Goal: Obtain resource: Obtain resource

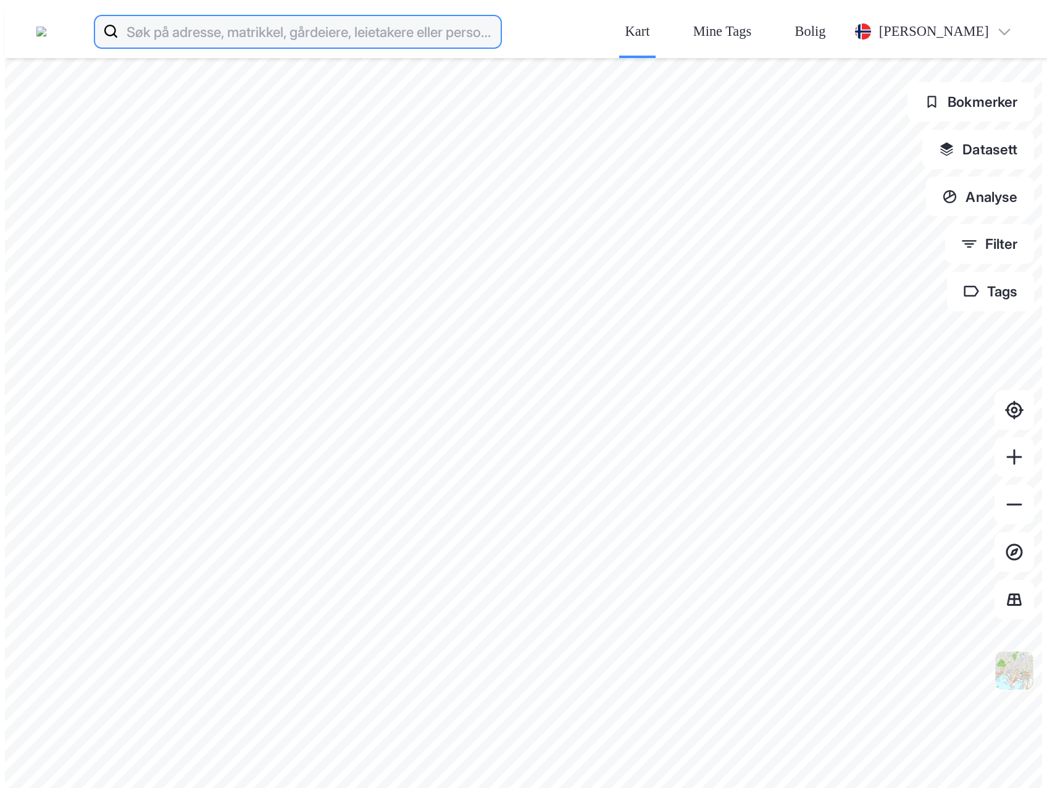
click at [307, 24] on input at bounding box center [308, 31] width 381 height 39
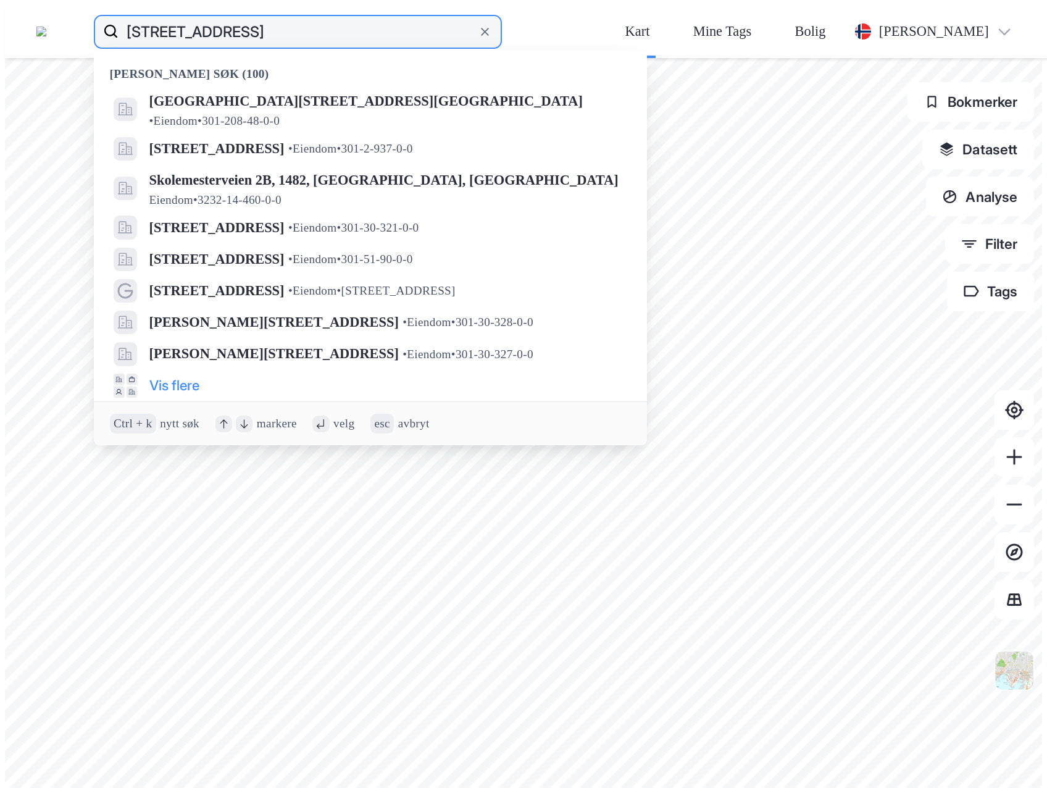
type input "Oslo gate 17"
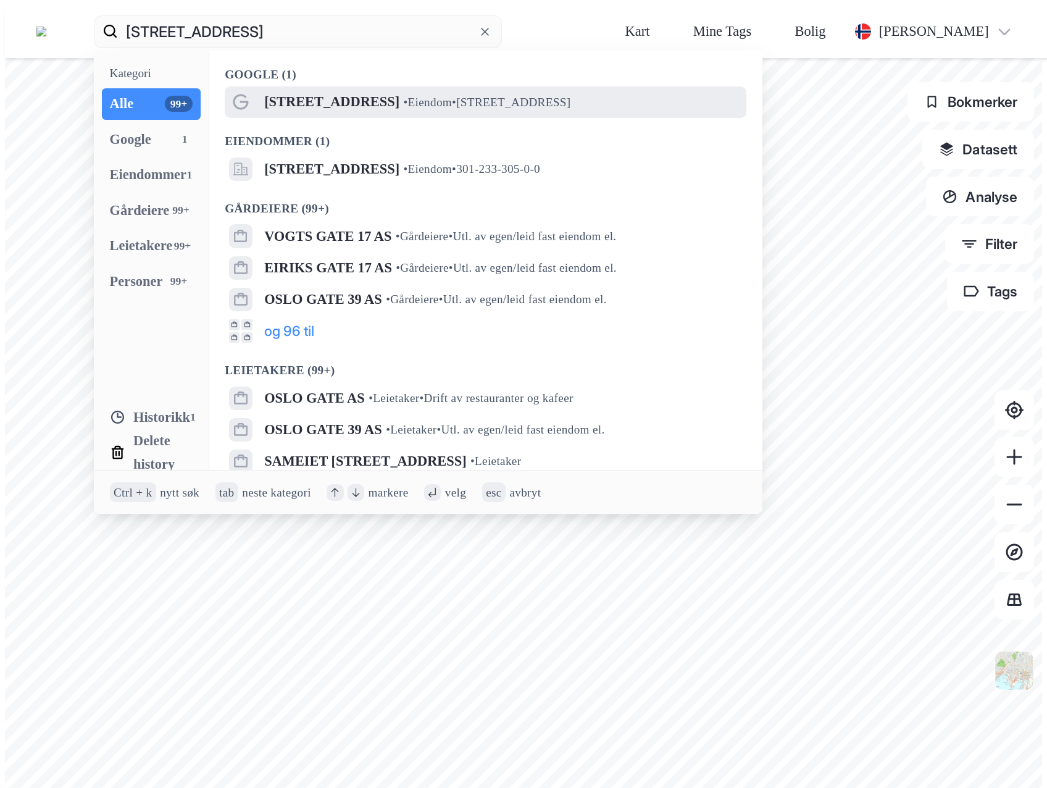
click at [322, 90] on span "Oslo gate 17" at bounding box center [331, 101] width 135 height 23
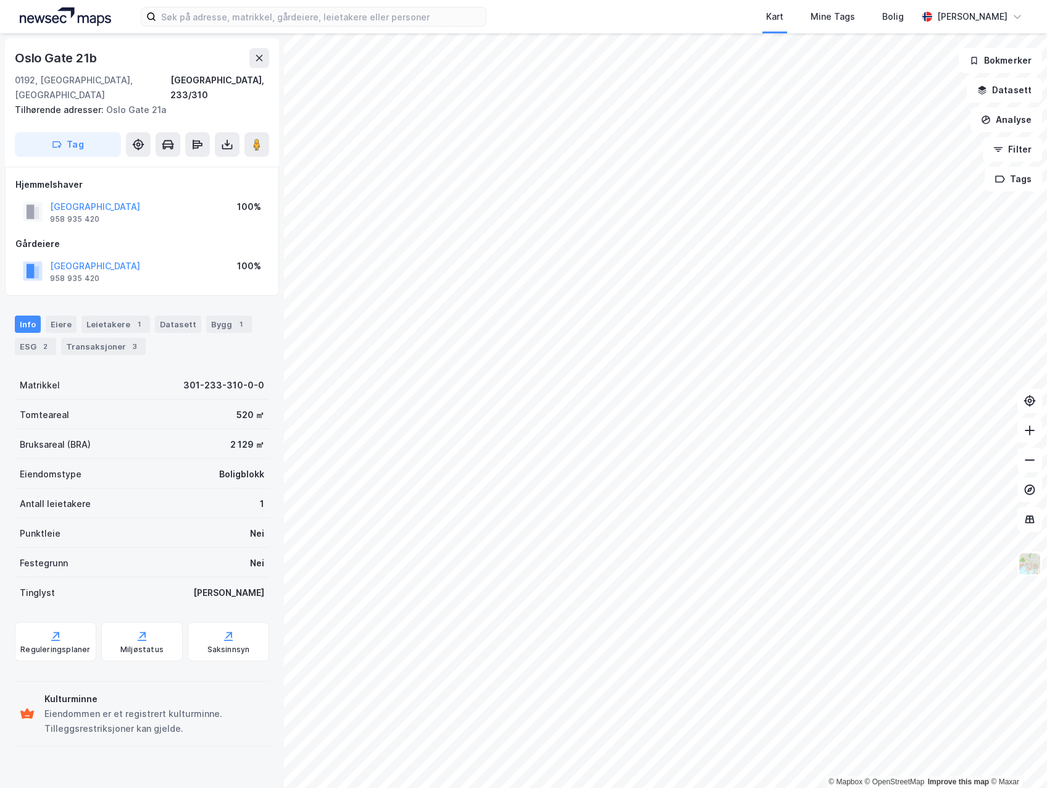
click at [145, 429] on div "Bruksareal (BRA) 2 129 ㎡" at bounding box center [142, 444] width 254 height 30
click at [218, 315] on div "Bygg 1" at bounding box center [229, 323] width 46 height 17
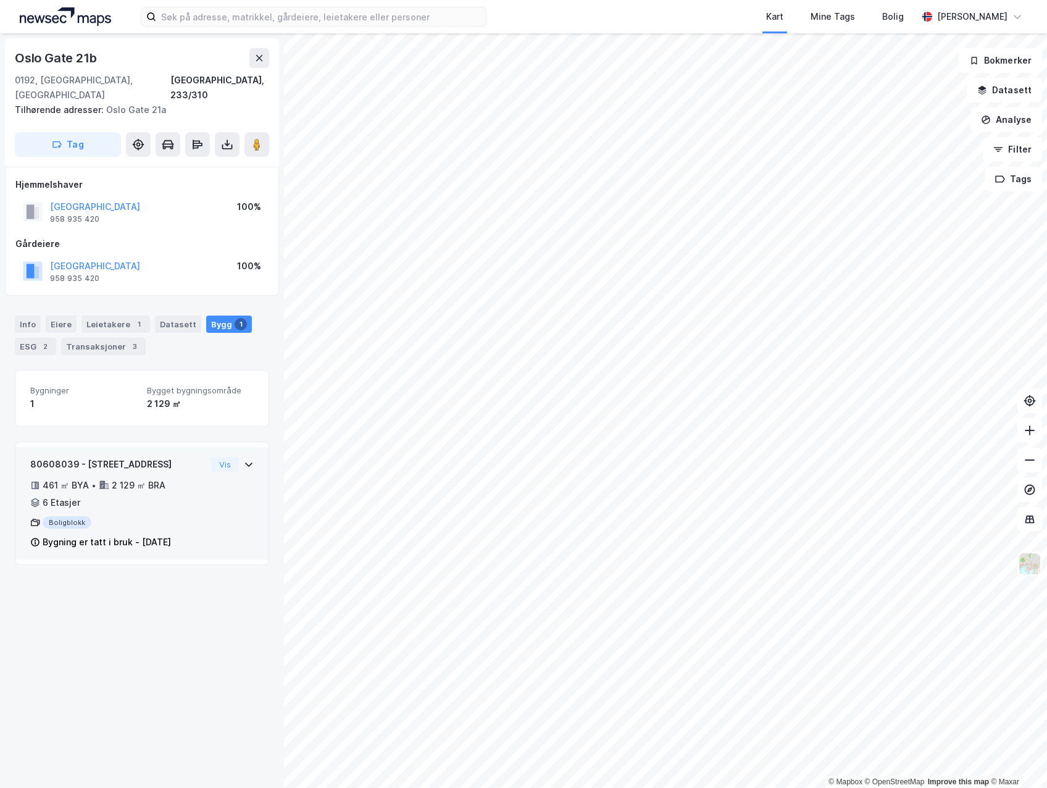
click at [230, 457] on div "Vis" at bounding box center [232, 464] width 43 height 15
click at [130, 489] on div "461 ㎡ BYA • 2 129 ㎡ BRA • 6 Etasjer" at bounding box center [118, 494] width 176 height 32
drag, startPoint x: 130, startPoint y: 489, endPoint x: 167, endPoint y: 310, distance: 182.8
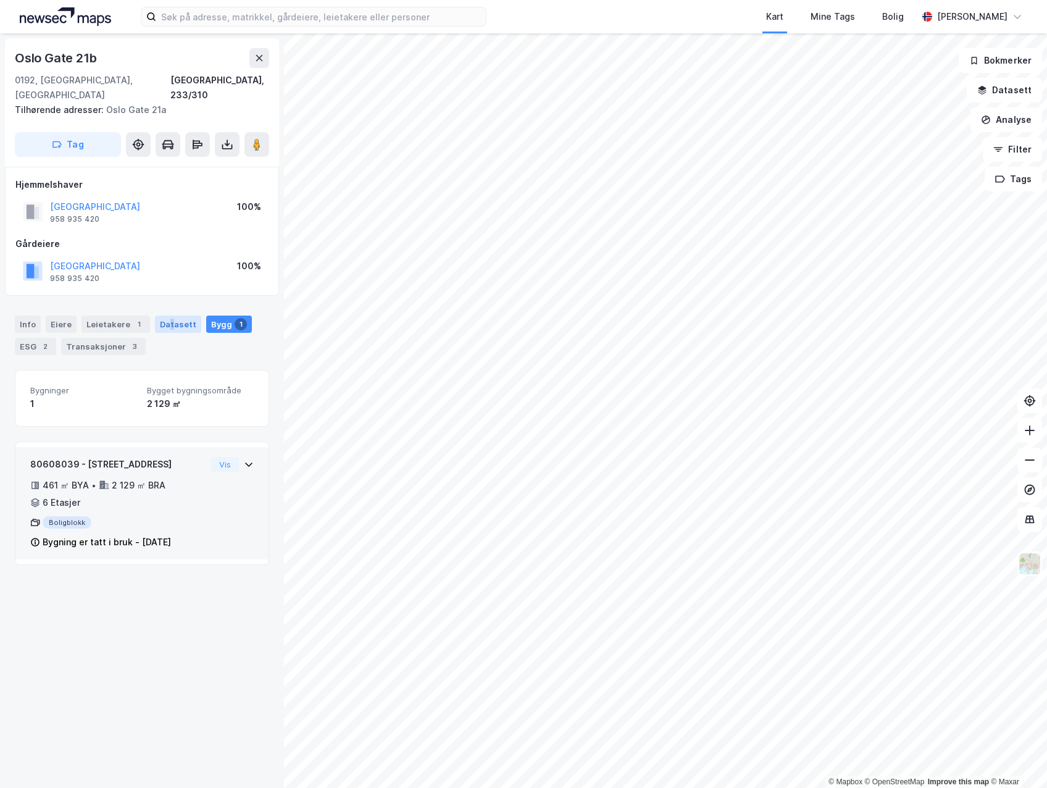
click at [167, 315] on div "Datasett" at bounding box center [178, 323] width 46 height 17
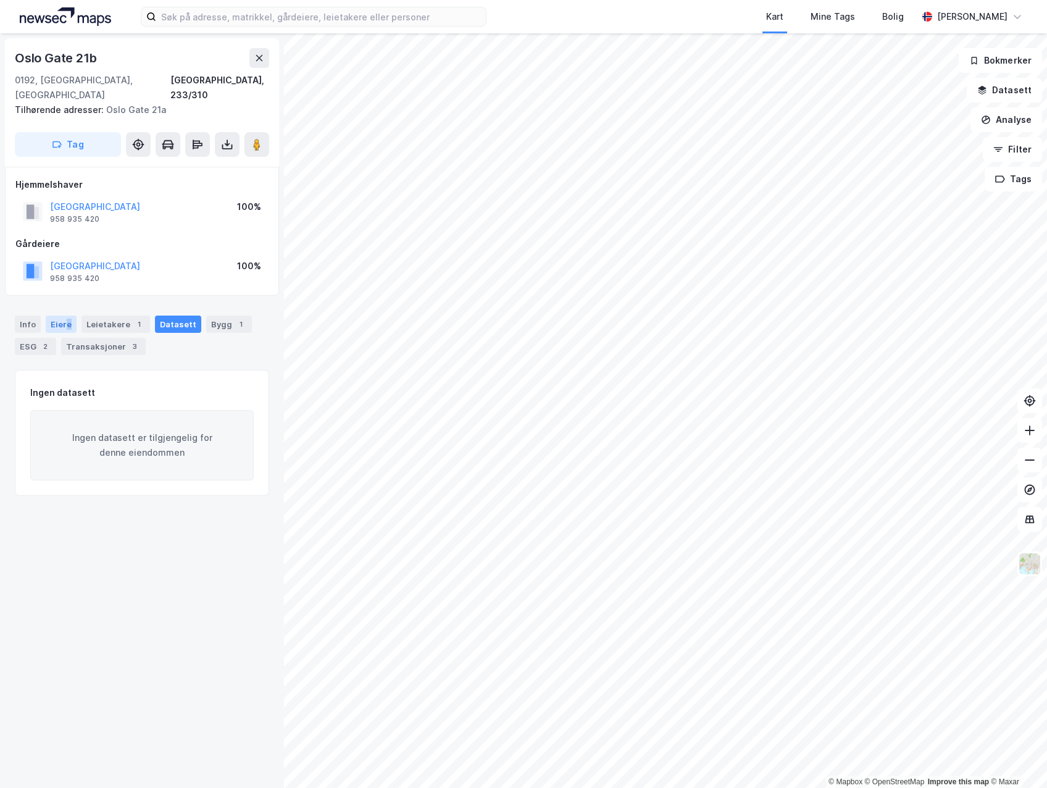
drag, startPoint x: 167, startPoint y: 310, endPoint x: 67, endPoint y: 302, distance: 100.4
click at [67, 315] on div "Eiere" at bounding box center [61, 323] width 31 height 17
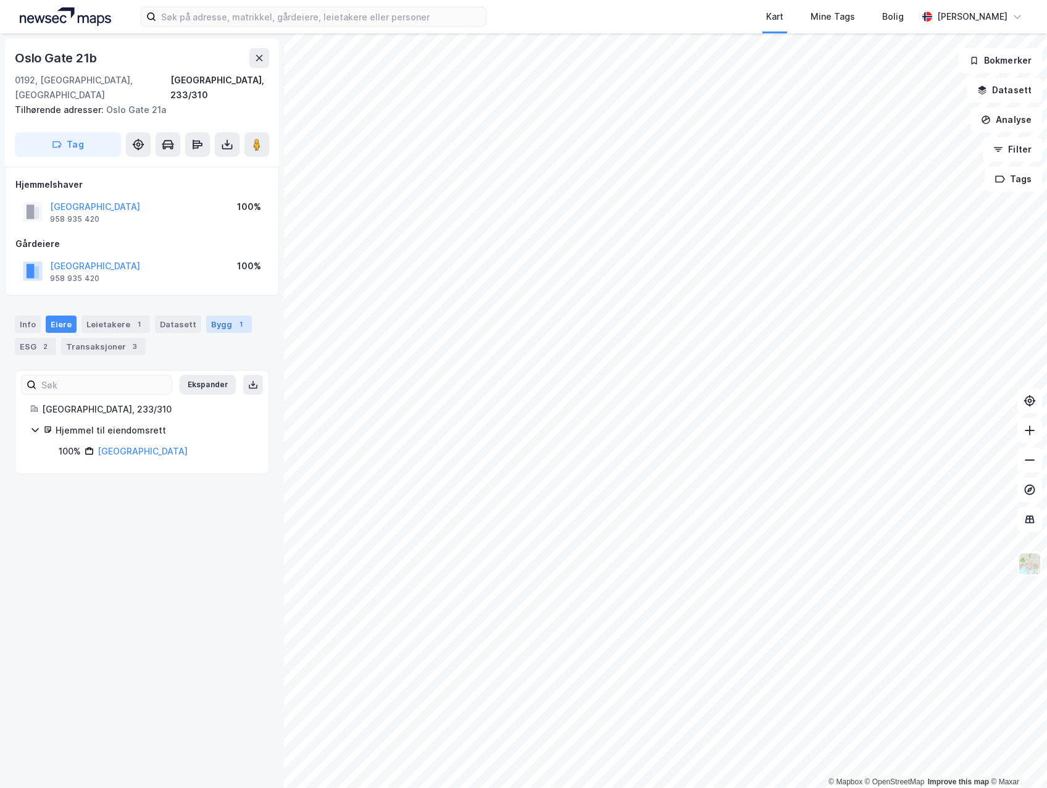
drag, startPoint x: 67, startPoint y: 302, endPoint x: 209, endPoint y: 310, distance: 142.8
click at [209, 315] on div "Bygg 1" at bounding box center [229, 323] width 46 height 17
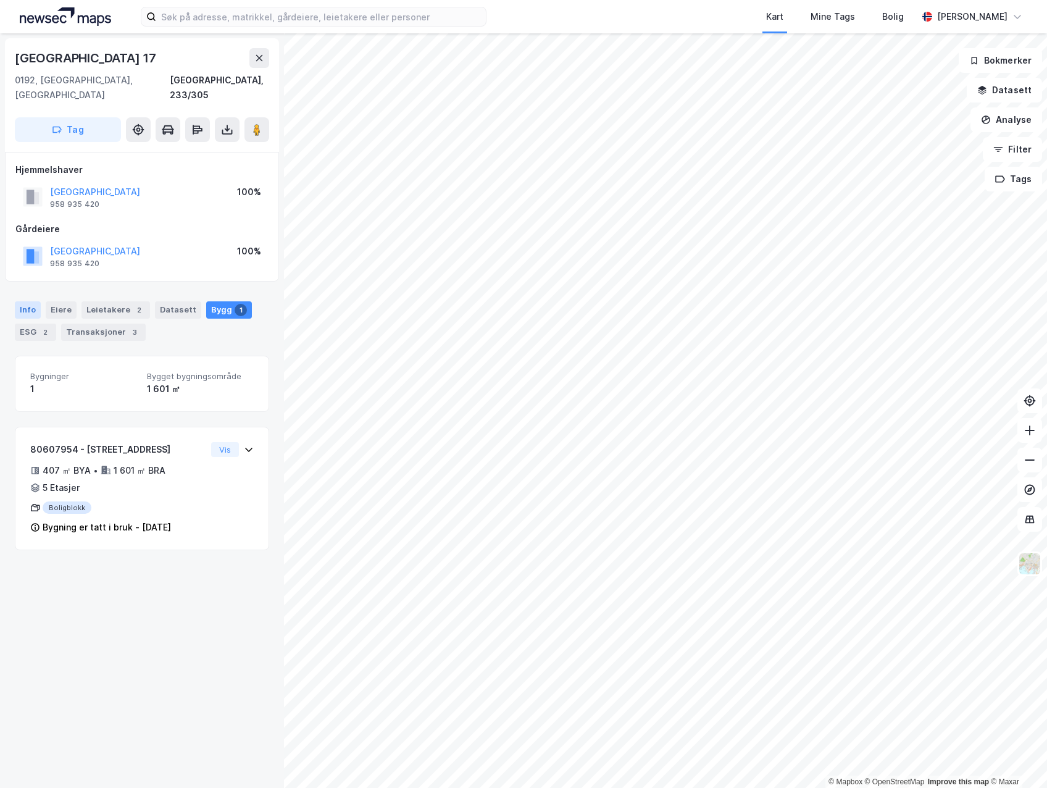
click at [36, 301] on div "Info" at bounding box center [28, 309] width 26 height 17
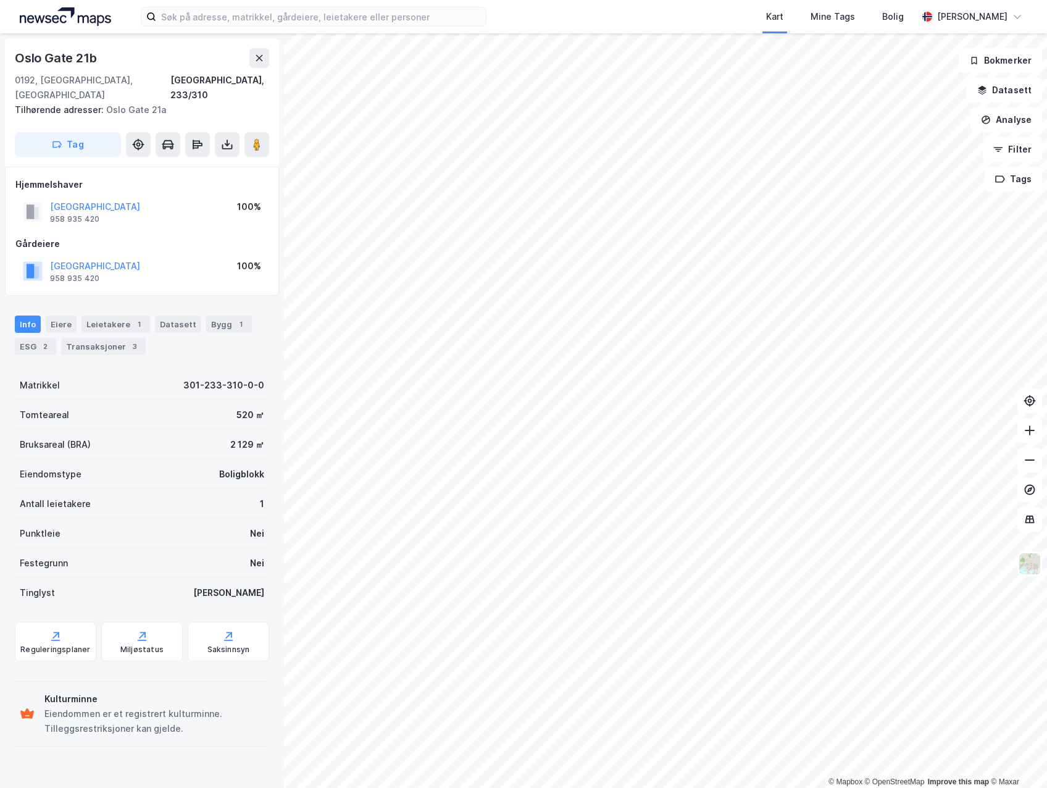
click at [657, 15] on div "Kart Mine Tags Bolig" at bounding box center [732, 16] width 372 height 33
drag, startPoint x: 174, startPoint y: 215, endPoint x: 183, endPoint y: 202, distance: 15.6
click at [175, 215] on div "[GEOGRAPHIC_DATA] 958 935 420 100% [GEOGRAPHIC_DATA] [GEOGRAPHIC_DATA] 958 935 …" at bounding box center [141, 231] width 253 height 109
click at [226, 138] on icon at bounding box center [227, 144] width 12 height 12
click at [202, 164] on div "Last ned grunnbok" at bounding box center [166, 169] width 72 height 10
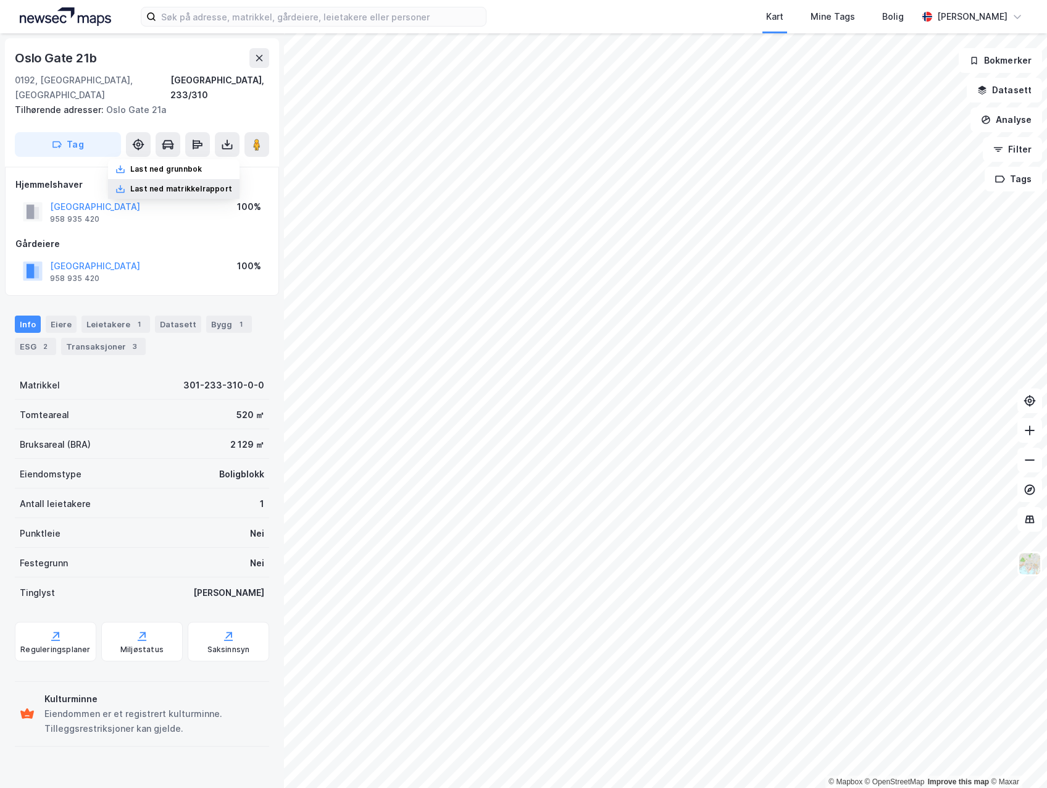
click at [193, 184] on div "Last ned matrikkelrapport" at bounding box center [181, 189] width 102 height 10
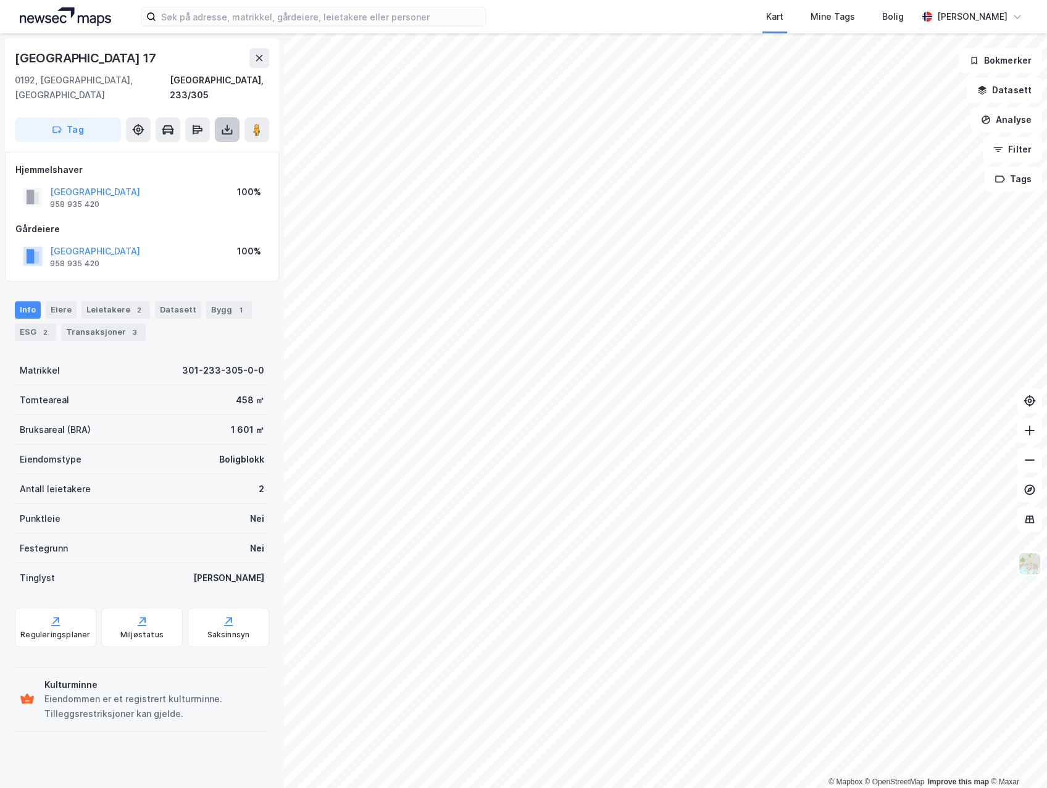
click at [231, 123] on icon at bounding box center [227, 129] width 12 height 12
click at [202, 169] on div "Last ned matrikkelrapport" at bounding box center [181, 174] width 102 height 10
click at [159, 474] on div "Antall leietakere 2" at bounding box center [142, 489] width 254 height 30
click at [199, 474] on div "Antall leietakere 2" at bounding box center [142, 489] width 254 height 30
click at [238, 452] on div "Boligblokk" at bounding box center [241, 459] width 45 height 15
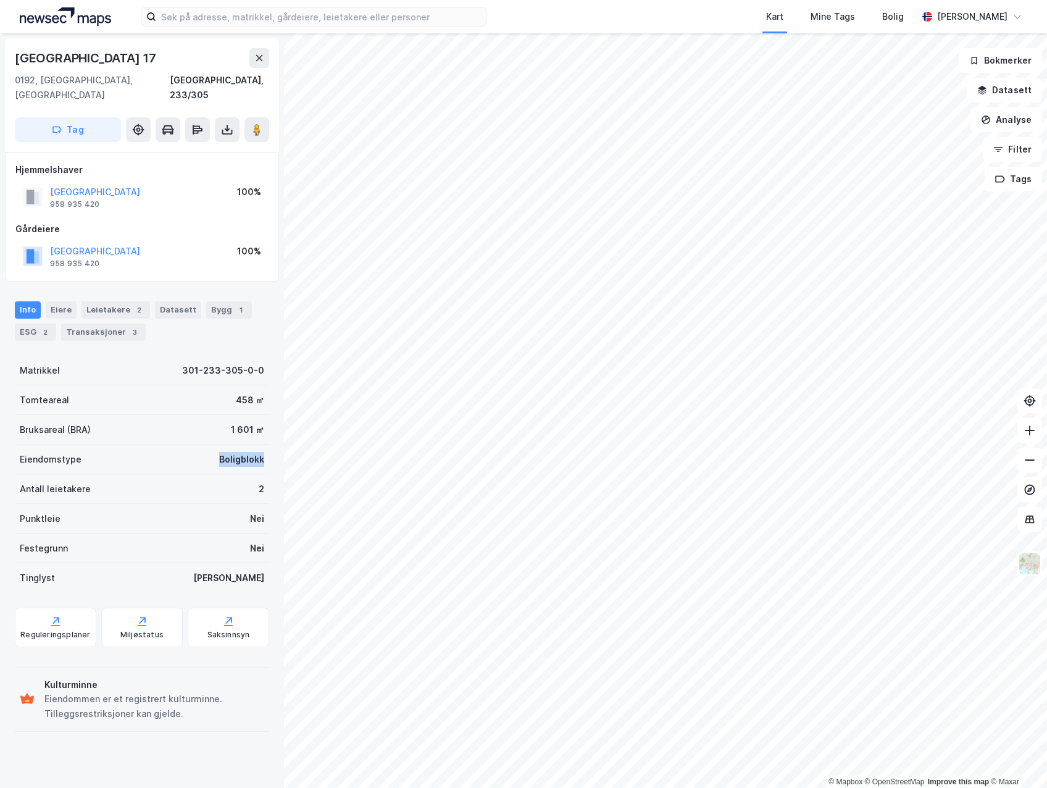
click at [238, 452] on div "Boligblokk" at bounding box center [241, 459] width 45 height 15
click at [239, 452] on div "Boligblokk" at bounding box center [241, 459] width 45 height 15
drag, startPoint x: 239, startPoint y: 443, endPoint x: 201, endPoint y: 445, distance: 38.3
click at [201, 445] on div "Eiendomstype Boligblokk" at bounding box center [142, 459] width 254 height 30
click at [111, 301] on div "Leietakere 2" at bounding box center [115, 309] width 69 height 17
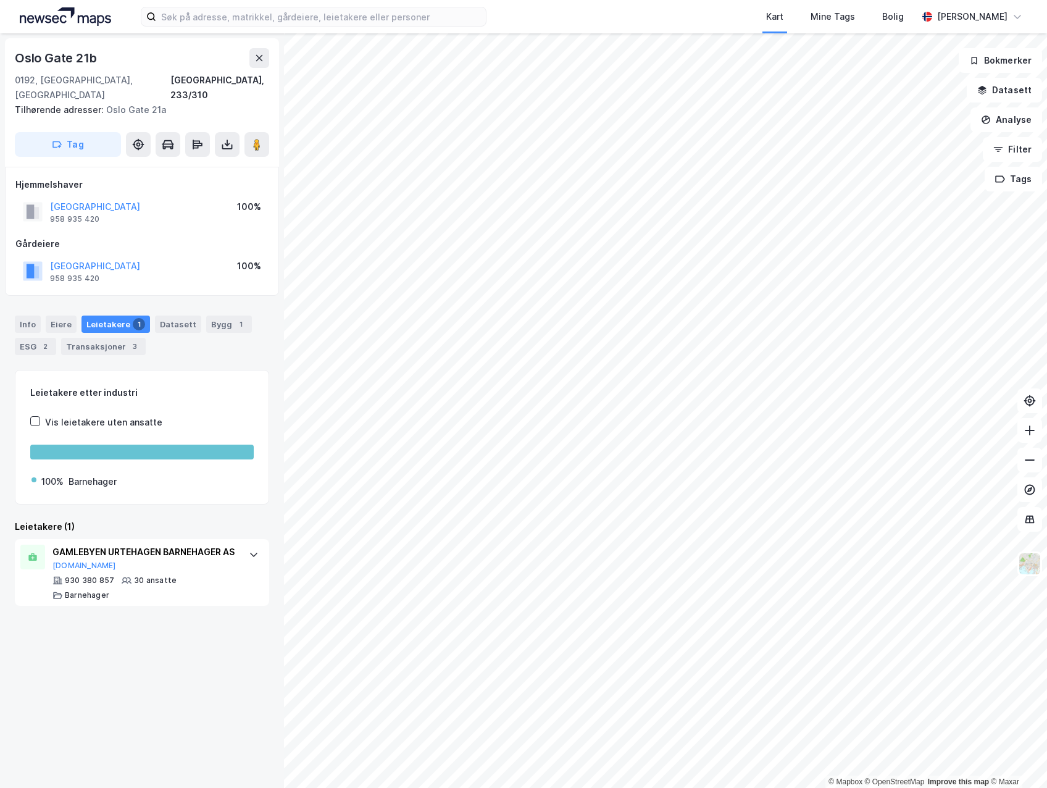
click at [14, 308] on div "Info [PERSON_NAME] 1 Datasett Bygg 1 ESG 2 Transaksjoner 3" at bounding box center [142, 330] width 284 height 59
click at [19, 315] on div "Info" at bounding box center [28, 323] width 26 height 17
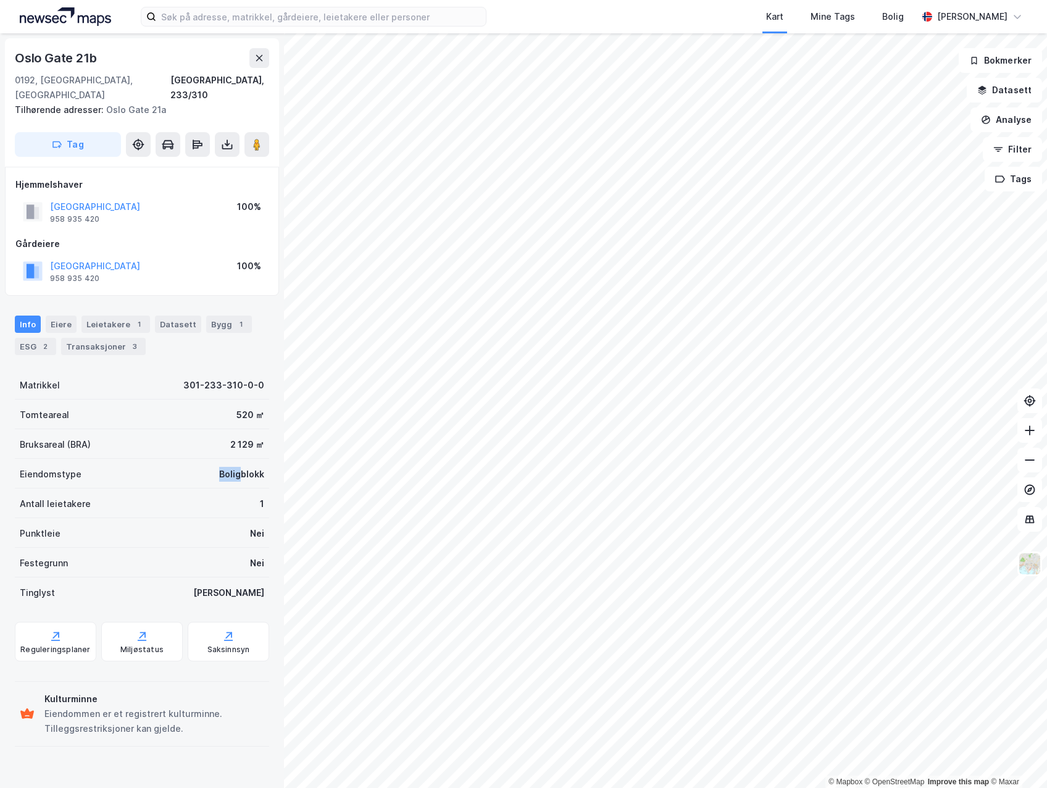
drag, startPoint x: 213, startPoint y: 458, endPoint x: 235, endPoint y: 457, distance: 21.6
click at [235, 459] on div "Eiendomstype Boligblokk" at bounding box center [142, 474] width 254 height 30
click at [235, 467] on div "Boligblokk" at bounding box center [241, 474] width 45 height 15
drag, startPoint x: 227, startPoint y: 423, endPoint x: 236, endPoint y: 423, distance: 8.6
click at [236, 429] on div "Bruksareal (BRA) 2 129 ㎡" at bounding box center [142, 444] width 254 height 30
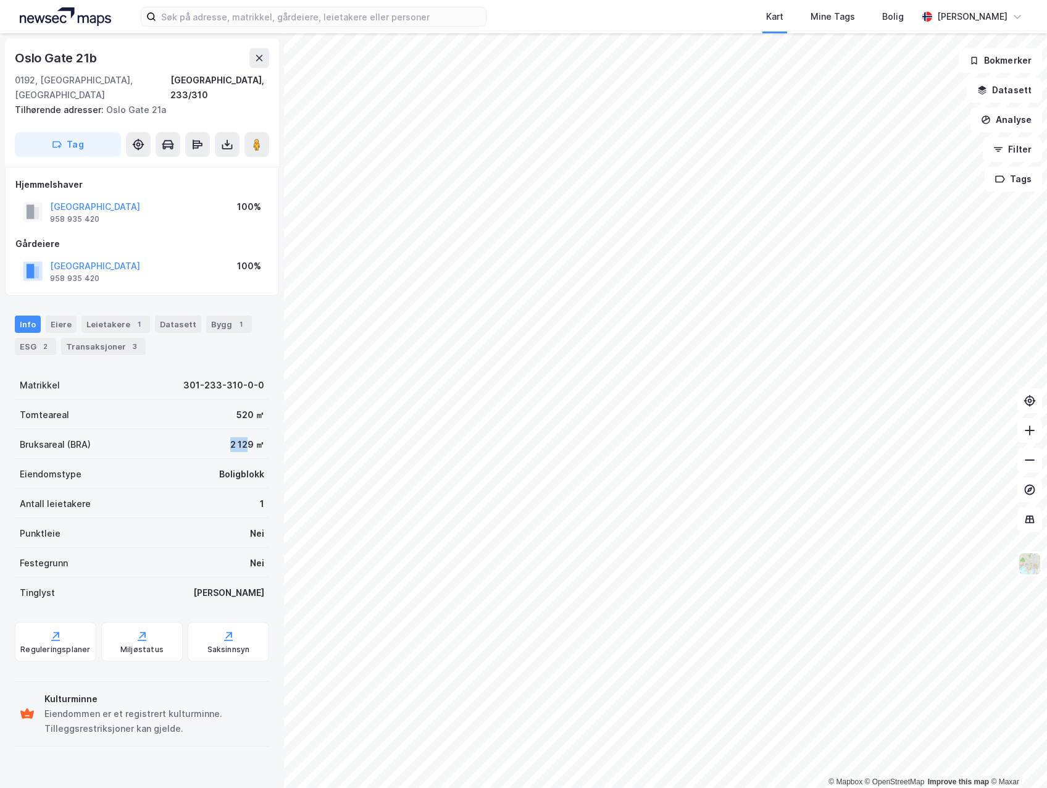
click at [236, 437] on div "2 129 ㎡" at bounding box center [247, 444] width 34 height 15
click at [206, 315] on div "Bygg 1" at bounding box center [229, 323] width 46 height 17
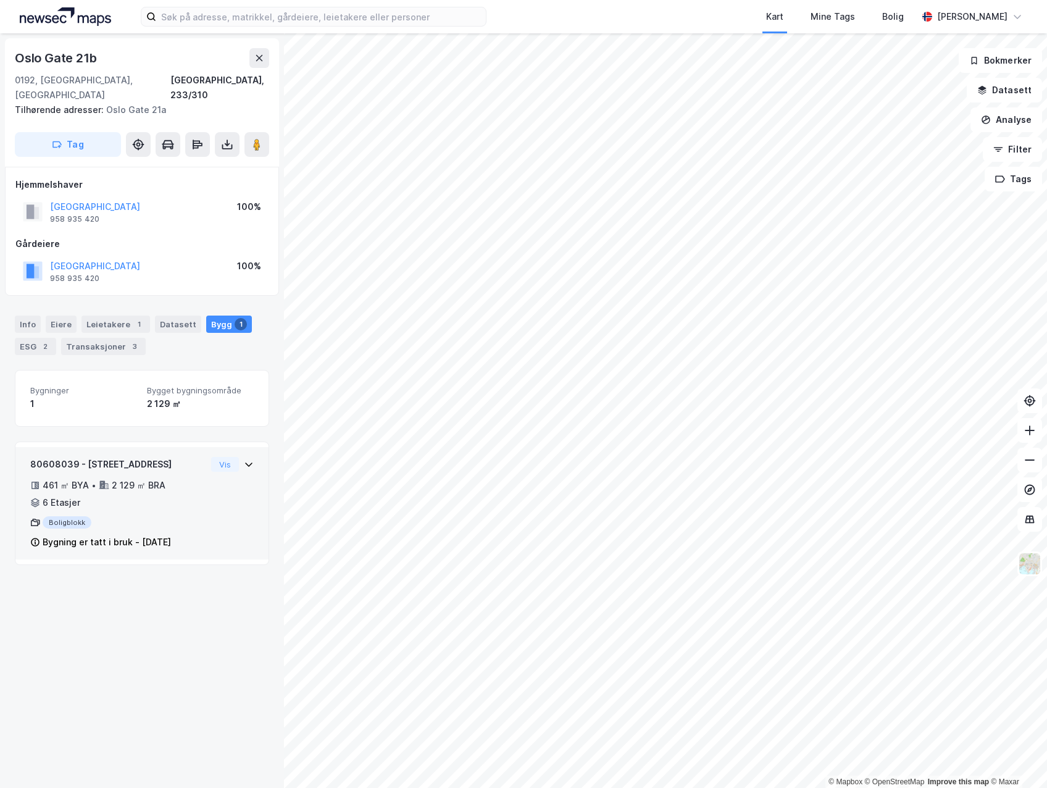
click at [245, 462] on icon at bounding box center [248, 464] width 7 height 4
